Goal: Information Seeking & Learning: Learn about a topic

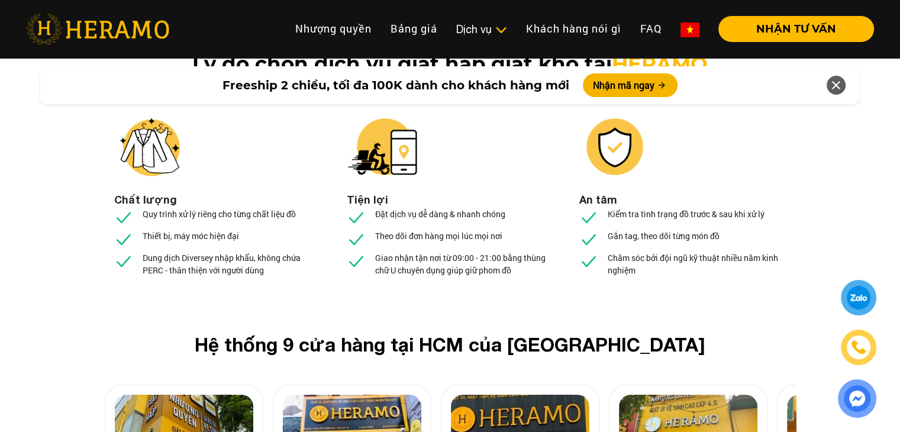
scroll to position [4532, 0]
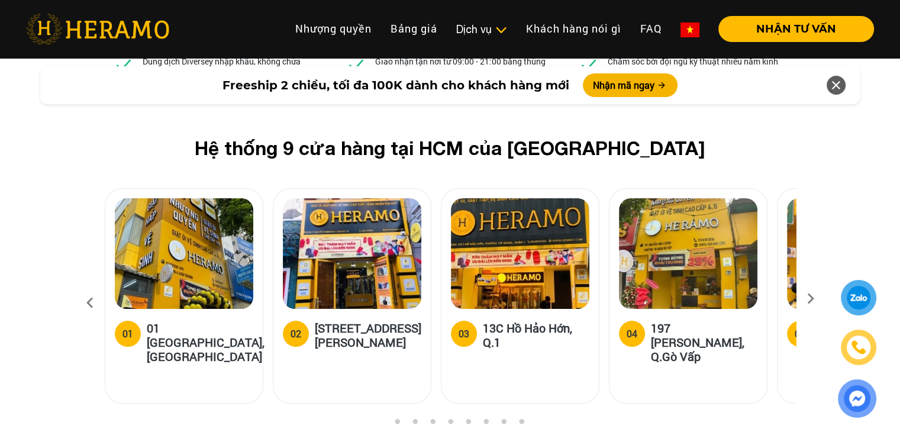
click at [206, 198] on img at bounding box center [184, 253] width 138 height 111
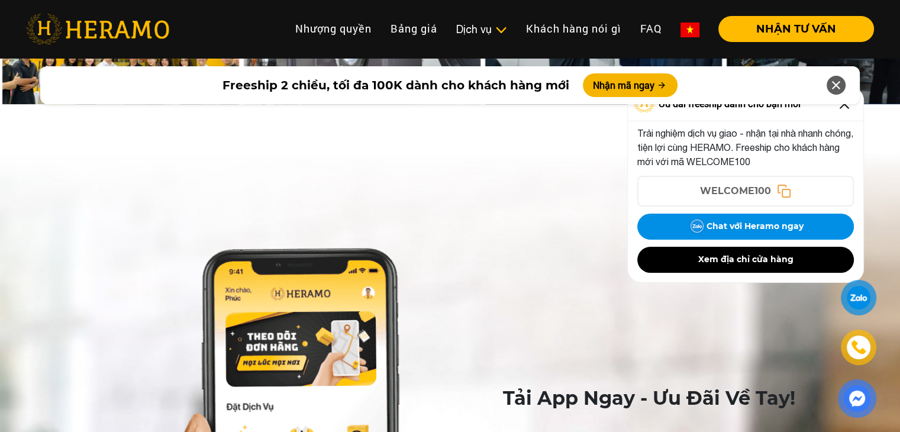
scroll to position [5519, 0]
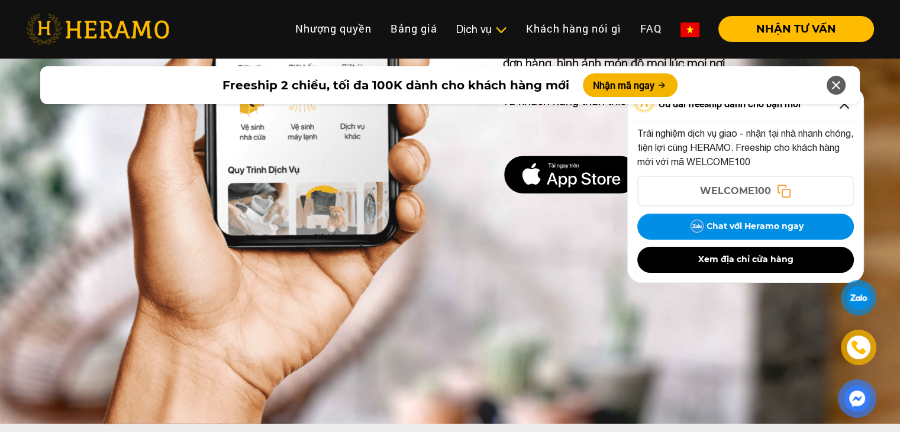
click at [835, 82] on icon at bounding box center [836, 85] width 14 height 21
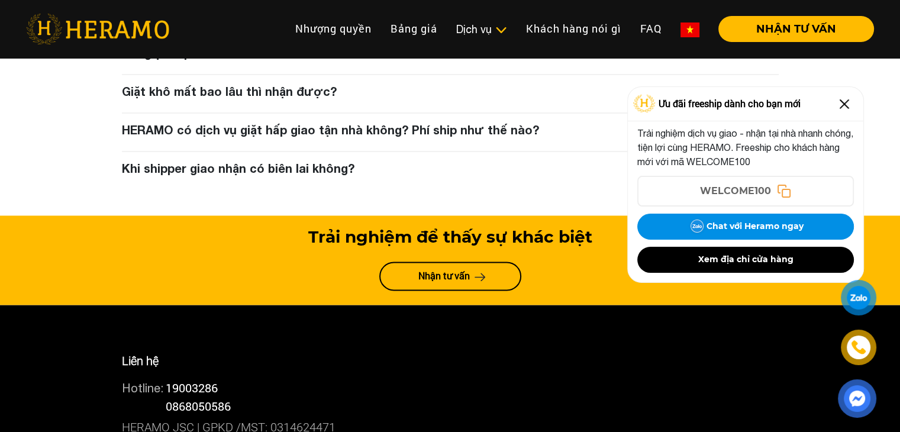
scroll to position [6307, 0]
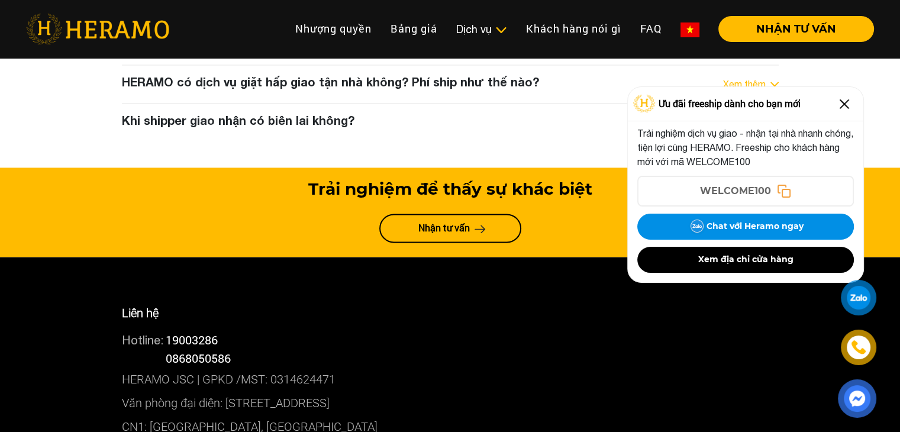
drag, startPoint x: 846, startPoint y: 103, endPoint x: 809, endPoint y: 142, distance: 53.5
click at [846, 104] on img at bounding box center [843, 104] width 19 height 19
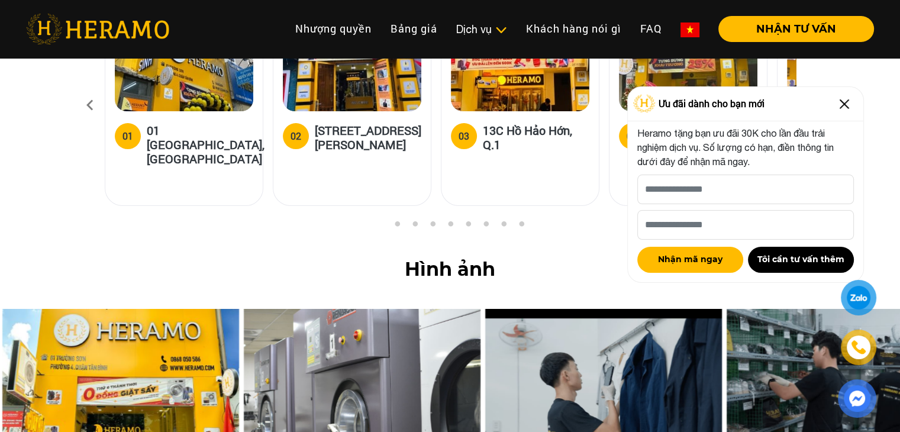
scroll to position [4927, 0]
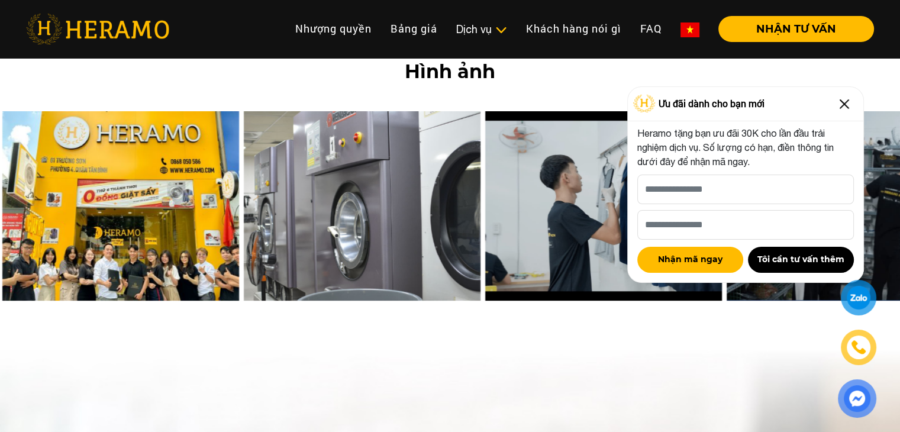
click at [147, 111] on img at bounding box center [120, 205] width 237 height 189
click at [354, 121] on img at bounding box center [362, 205] width 237 height 189
click at [620, 124] on img at bounding box center [603, 205] width 237 height 189
click at [846, 103] on img at bounding box center [843, 104] width 19 height 19
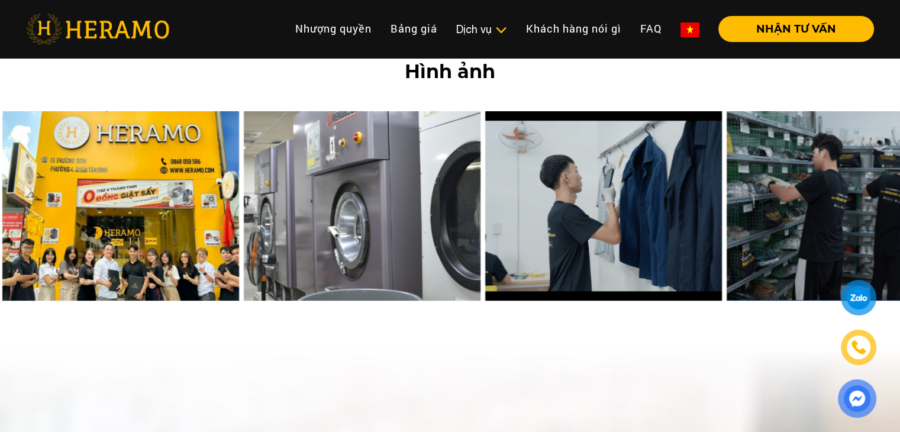
scroll to position [4730, 0]
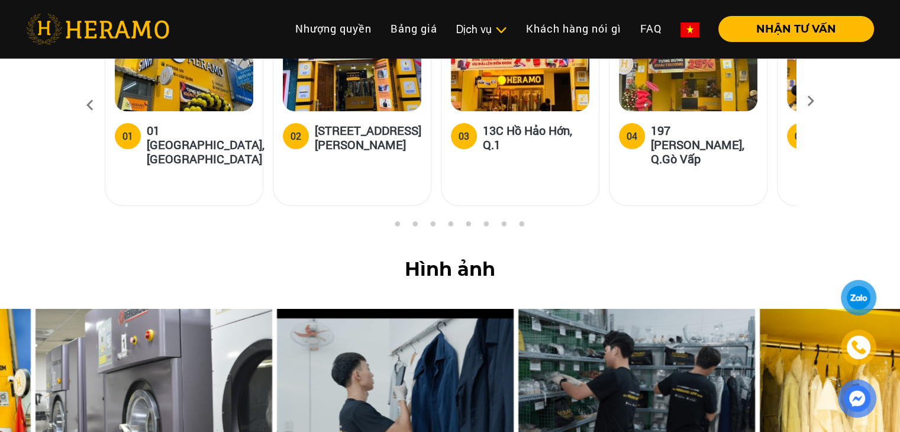
drag, startPoint x: 509, startPoint y: 270, endPoint x: 163, endPoint y: 270, distance: 345.4
click at [277, 309] on img at bounding box center [395, 403] width 237 height 189
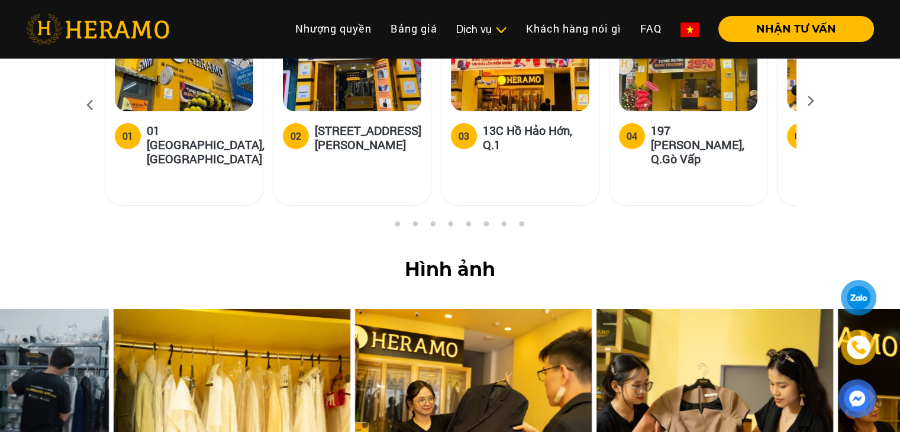
drag, startPoint x: 580, startPoint y: 296, endPoint x: 0, endPoint y: 292, distance: 579.6
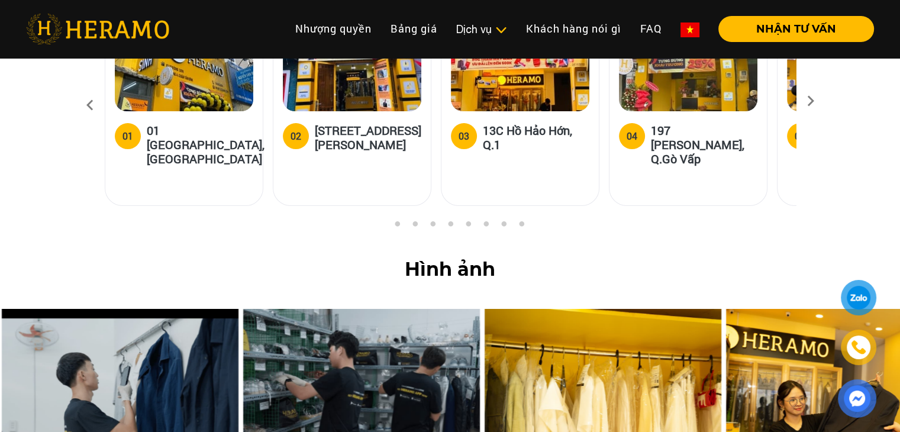
drag, startPoint x: 659, startPoint y: 303, endPoint x: 64, endPoint y: 302, distance: 595.5
click at [484, 309] on img at bounding box center [602, 403] width 237 height 189
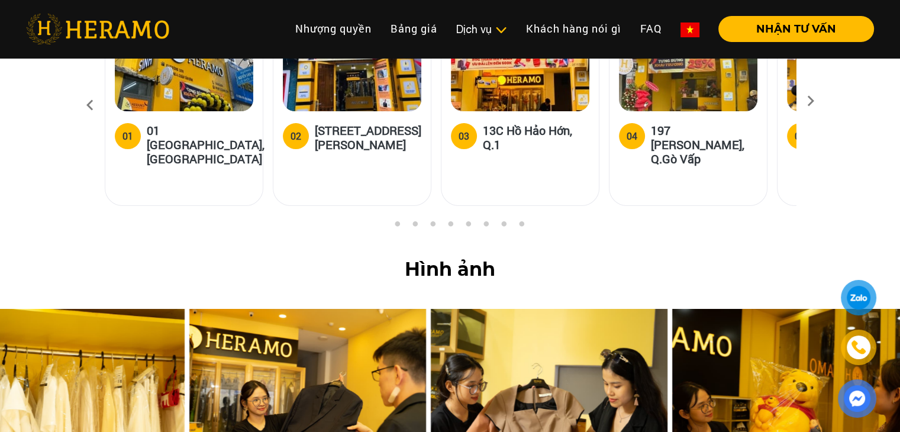
drag, startPoint x: 501, startPoint y: 297, endPoint x: 158, endPoint y: 295, distance: 342.4
click at [189, 309] on img at bounding box center [307, 403] width 237 height 189
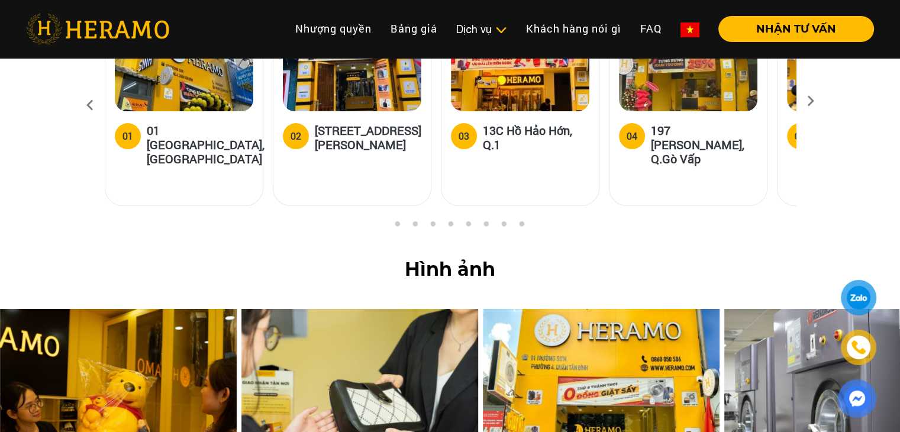
drag, startPoint x: 546, startPoint y: 337, endPoint x: 0, endPoint y: 326, distance: 546.0
click at [0, 326] on img at bounding box center [118, 403] width 237 height 189
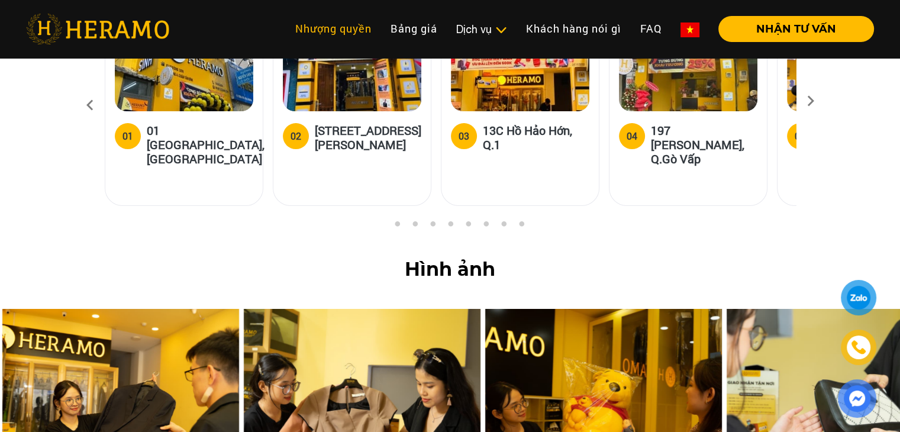
click at [334, 27] on link "Nhượng quyền" at bounding box center [333, 28] width 95 height 25
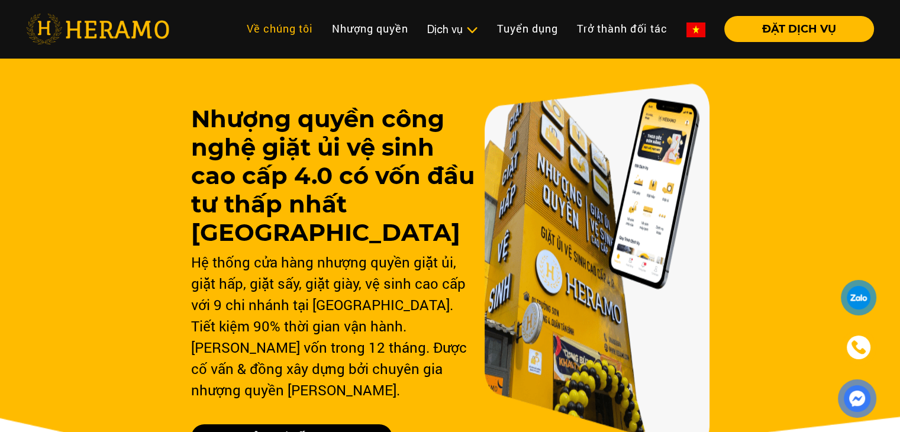
click at [296, 24] on link "Về chúng tôi" at bounding box center [279, 28] width 85 height 25
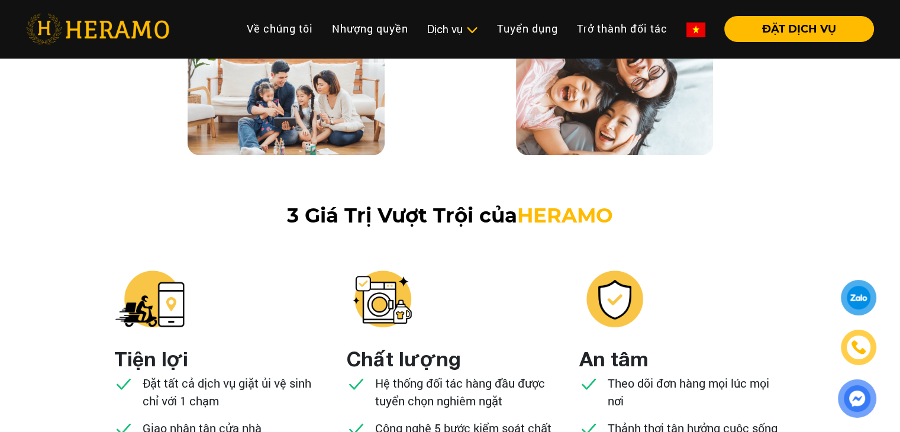
scroll to position [1183, 0]
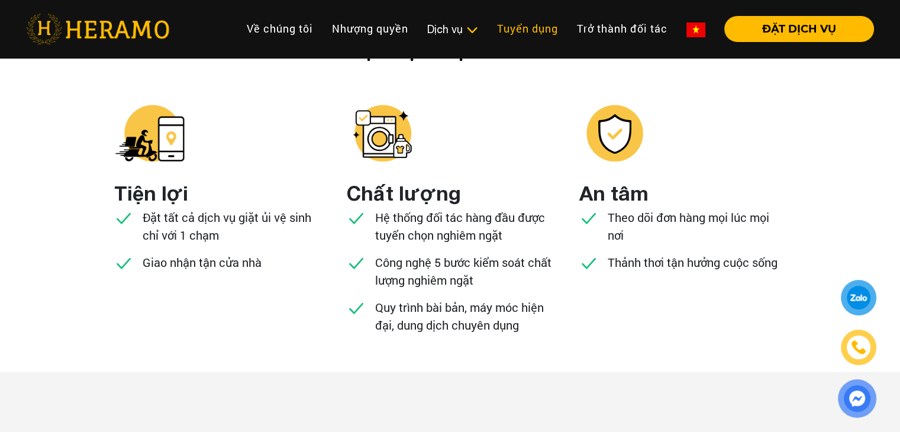
click at [528, 25] on link "Tuyển dụng" at bounding box center [527, 28] width 80 height 25
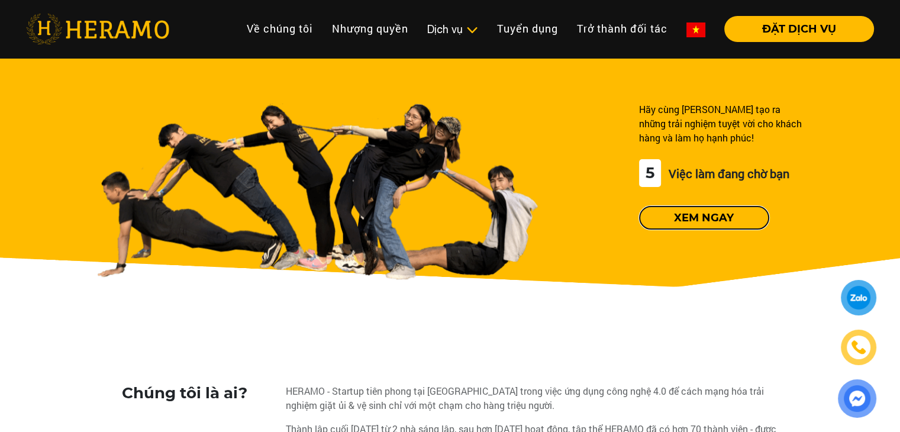
click at [700, 213] on button "Xem ngay" at bounding box center [704, 218] width 130 height 24
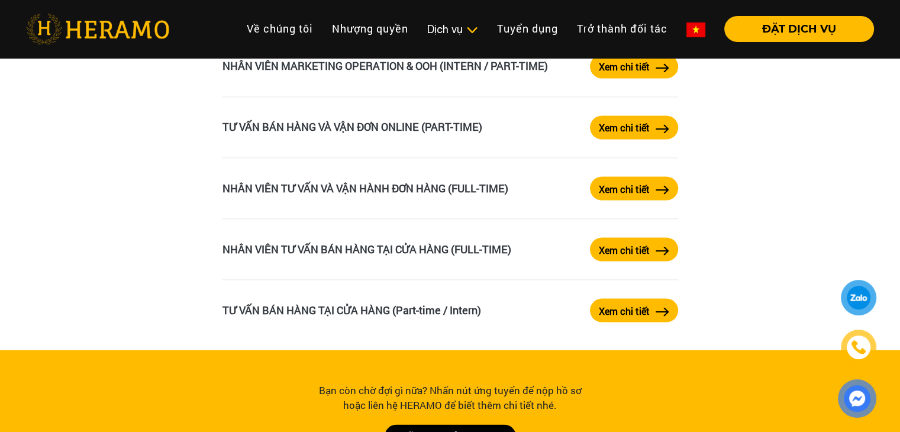
scroll to position [2060, 0]
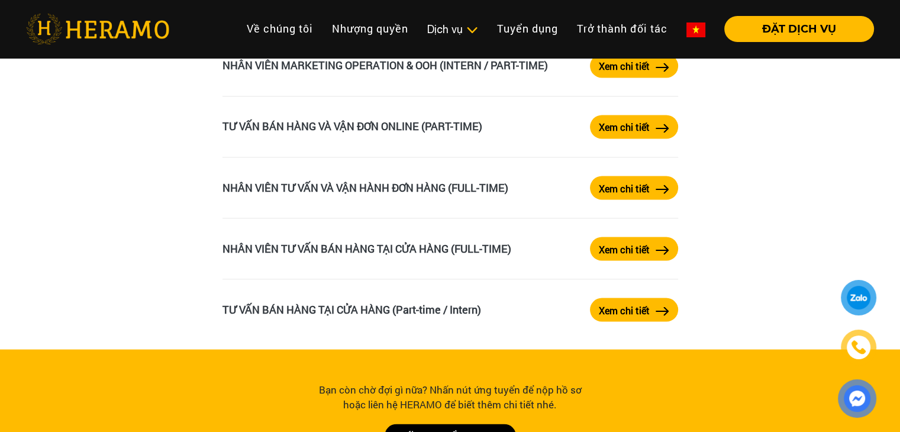
click at [618, 248] on label "Xem chi tiết" at bounding box center [623, 249] width 51 height 14
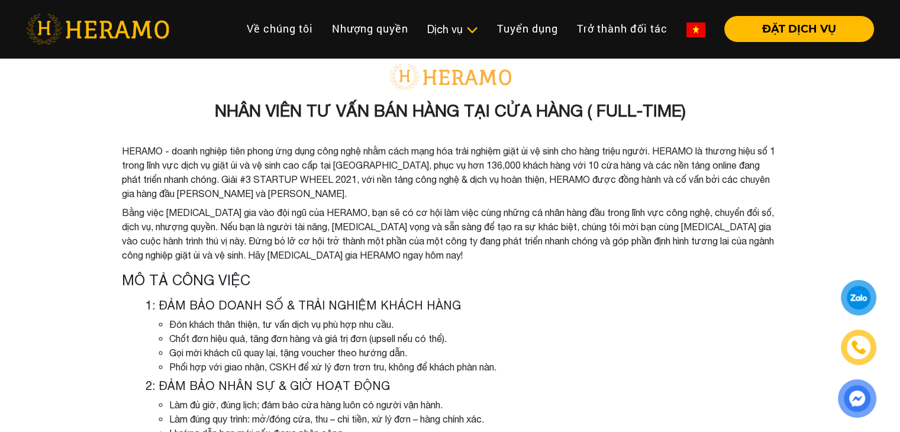
scroll to position [102, 0]
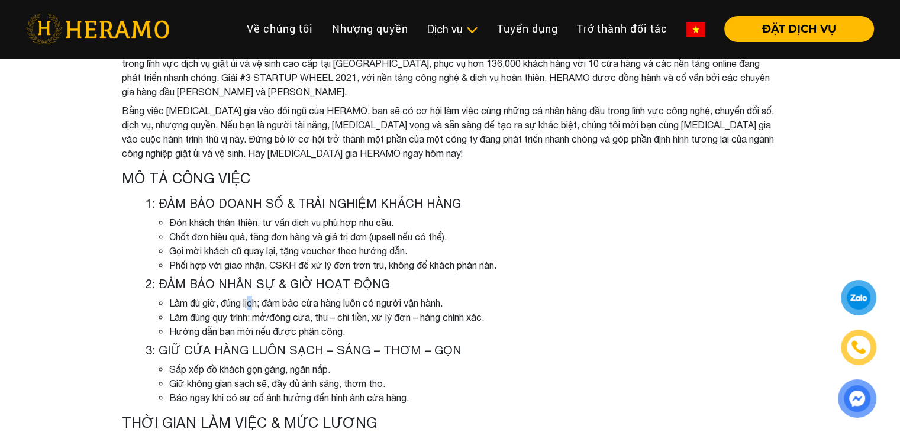
drag, startPoint x: 440, startPoint y: 251, endPoint x: 253, endPoint y: 292, distance: 191.3
click at [253, 292] on div "2: ĐẢM BẢO NHÂN SỰ & GIỜ HOẠT ĐỘNG Làm đủ giờ, đúng lịch; đảm bảo cửa hàng luôn…" at bounding box center [461, 308] width 633 height 62
drag, startPoint x: 314, startPoint y: 328, endPoint x: 208, endPoint y: 297, distance: 110.8
click at [208, 297] on li "Làm đủ giờ, đúng lịch; đảm bảo cửa hàng luôn có người vận hành." at bounding box center [473, 303] width 609 height 14
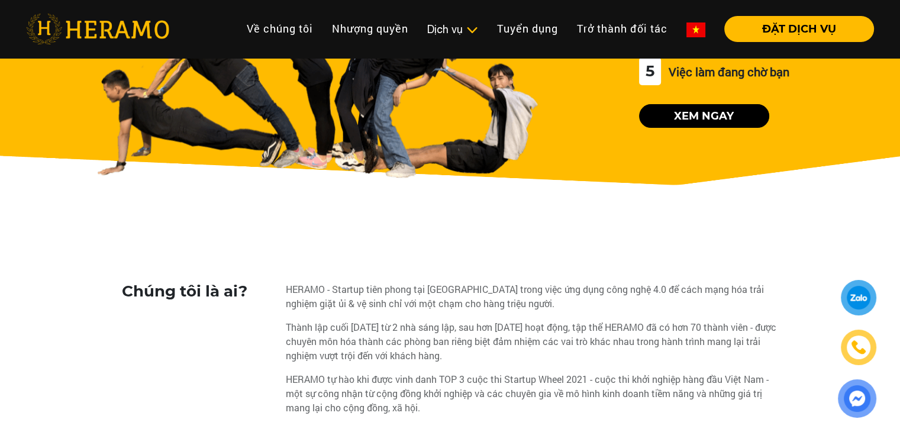
scroll to position [2060, 0]
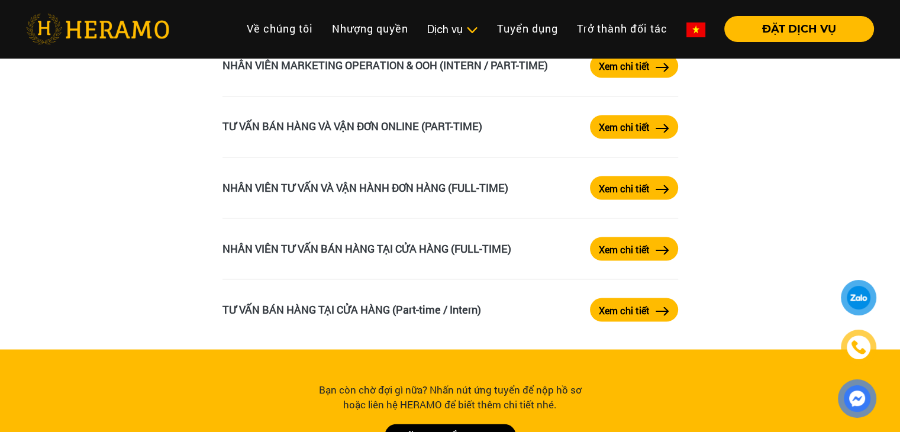
click at [616, 183] on label "Xem chi tiết" at bounding box center [623, 188] width 51 height 14
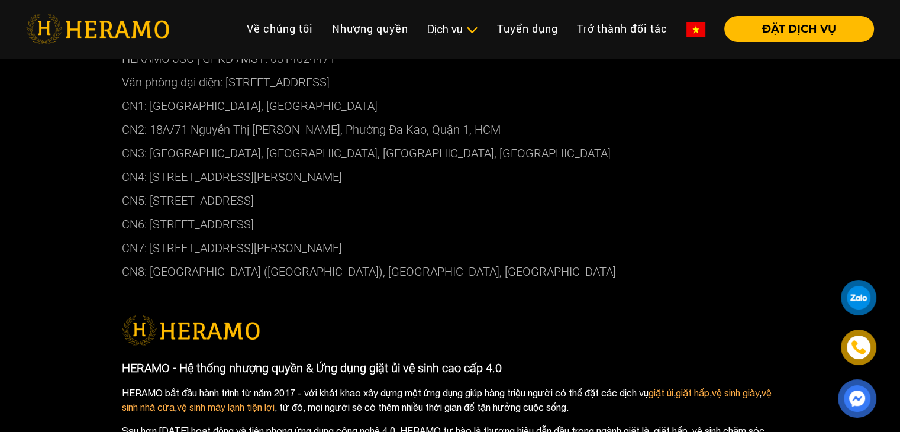
scroll to position [1098, 0]
